Goal: Task Accomplishment & Management: Complete application form

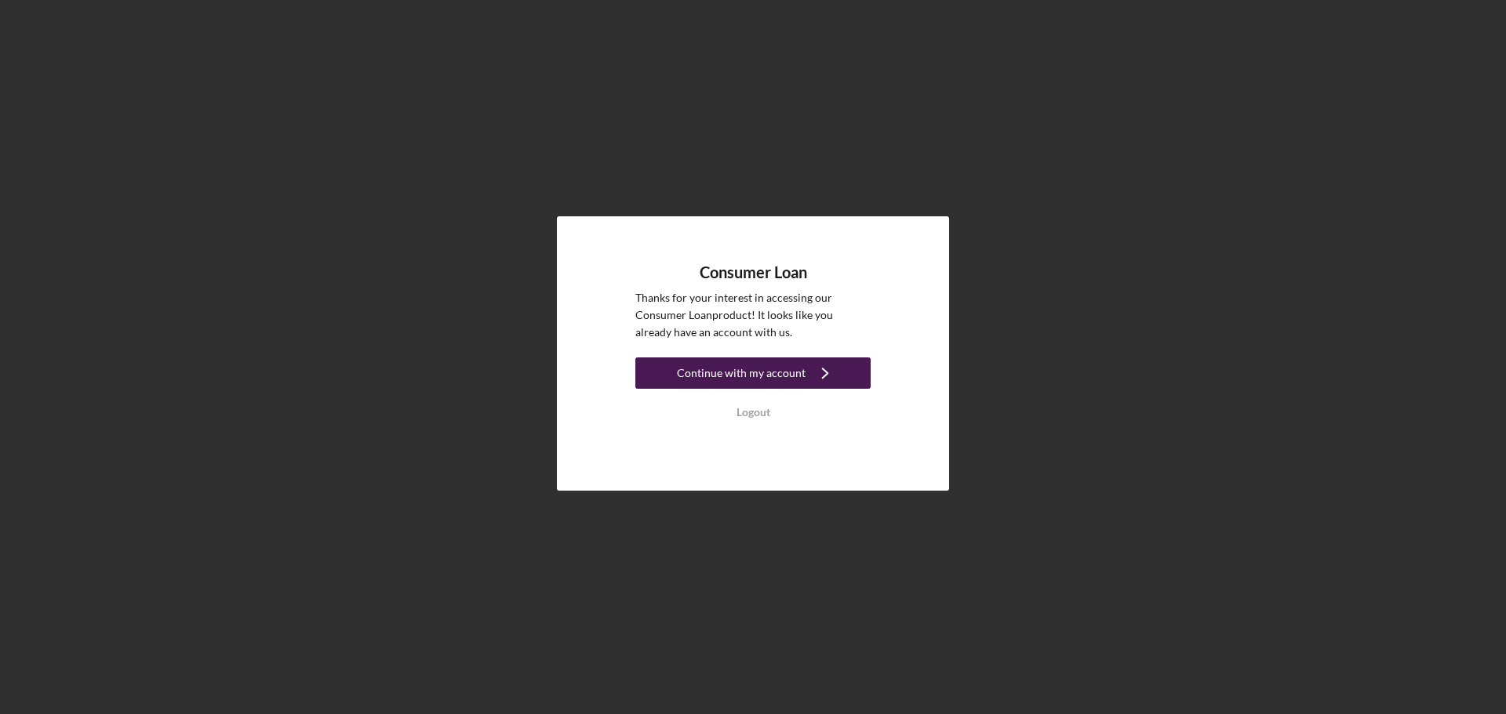
click at [732, 383] on div "Continue with my account" at bounding box center [741, 373] width 129 height 31
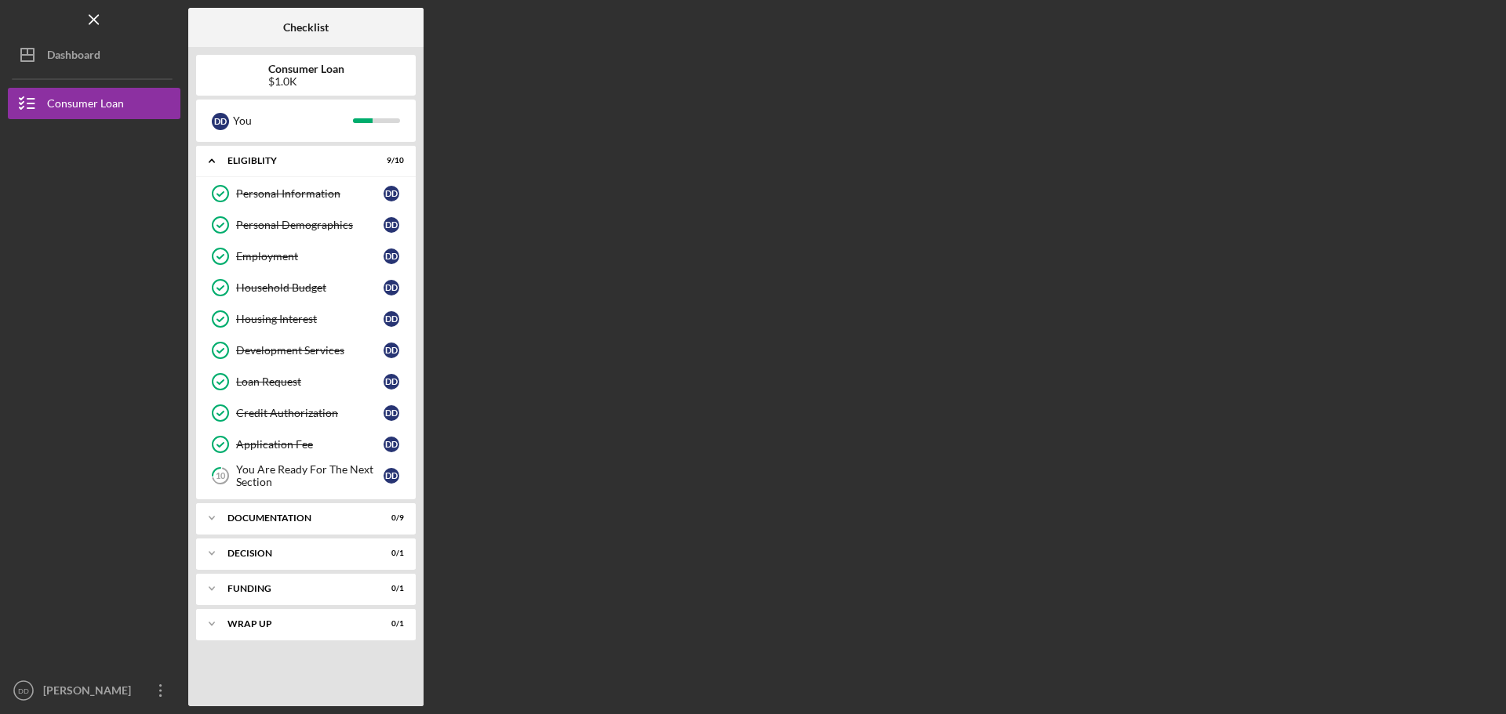
click at [336, 503] on div "Icon/Expander Eligiblity 9 / 10 Personal Information Personal Information D D P…" at bounding box center [306, 422] width 220 height 553
click at [335, 514] on div "Documentation" at bounding box center [311, 518] width 169 height 9
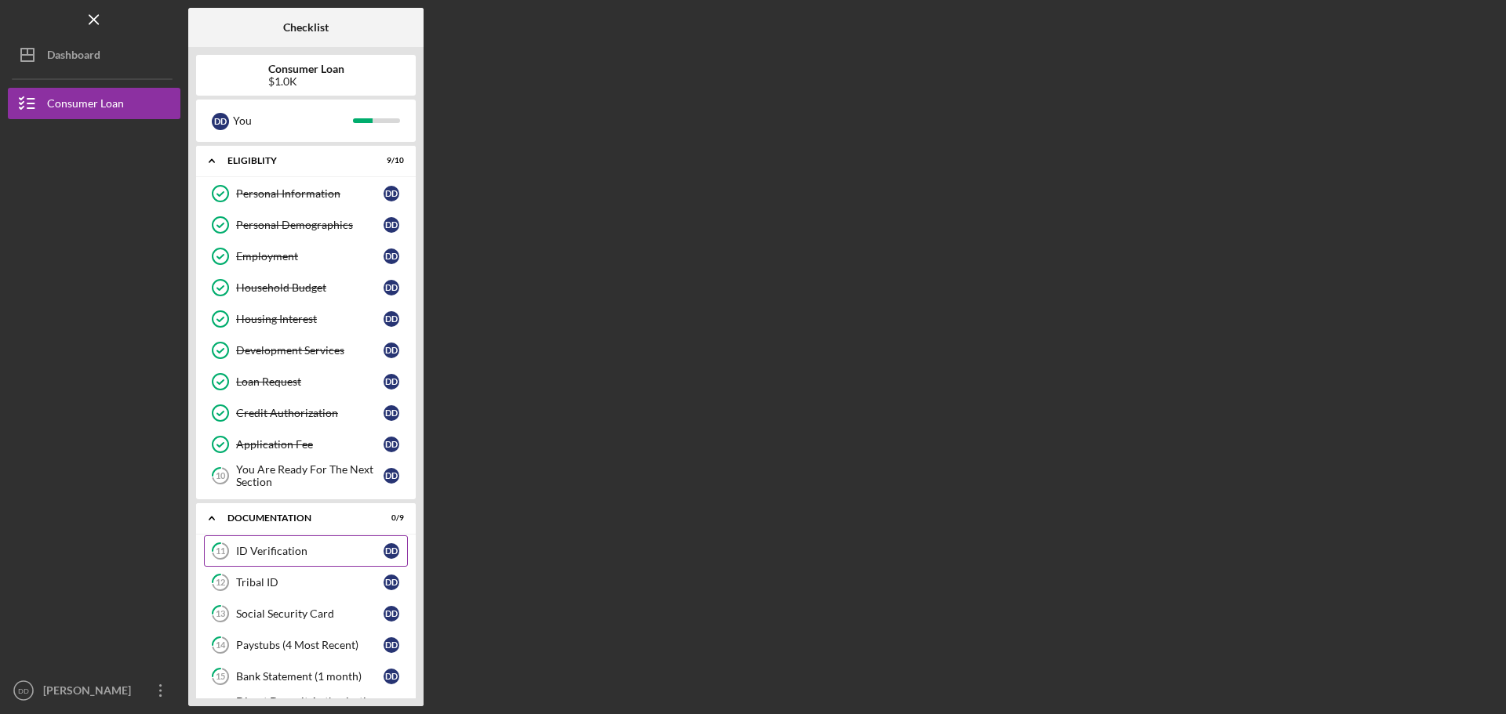
scroll to position [241, 0]
